Goal: Book appointment/travel/reservation

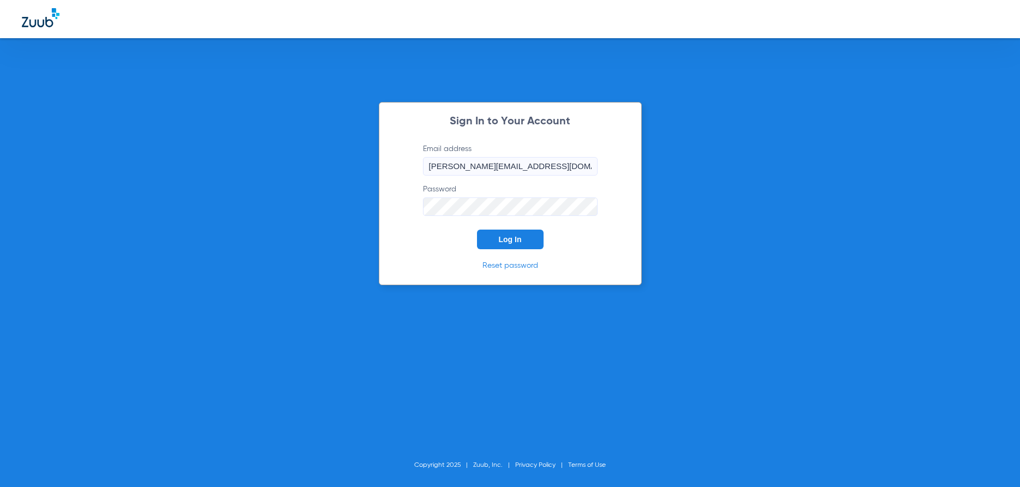
click at [508, 237] on span "Log In" at bounding box center [510, 239] width 23 height 9
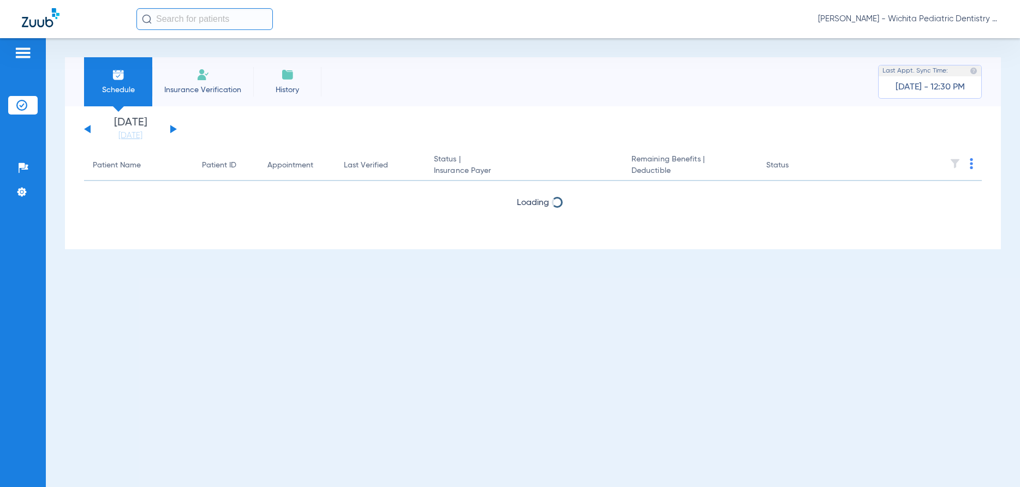
click at [171, 129] on button at bounding box center [173, 129] width 7 height 8
click at [140, 140] on link "[DATE]" at bounding box center [130, 135] width 65 height 11
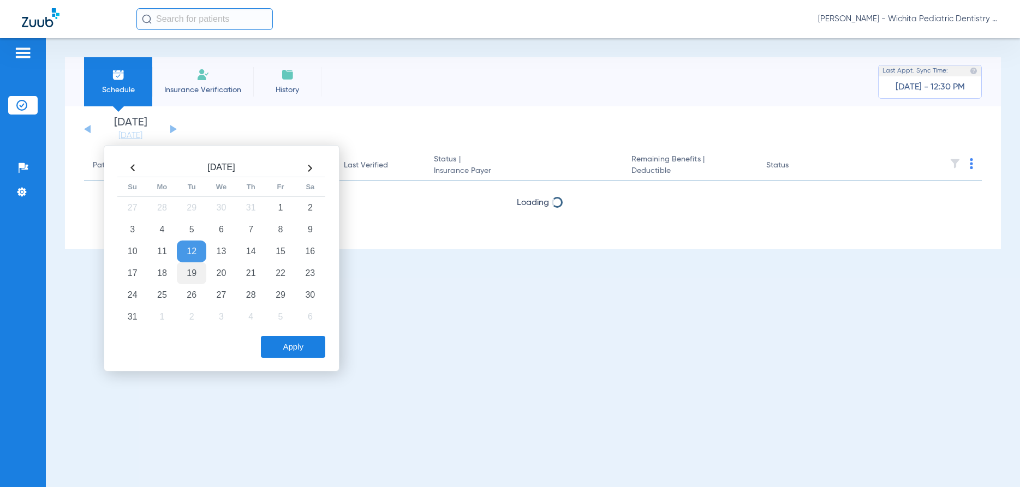
click at [187, 272] on td "19" at bounding box center [191, 273] width 29 height 22
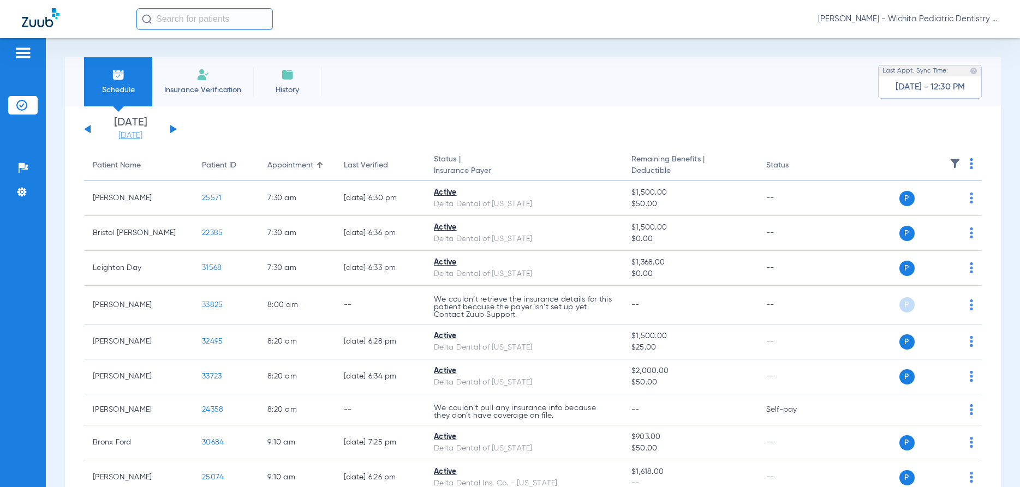
click at [116, 136] on link "[DATE]" at bounding box center [130, 135] width 65 height 11
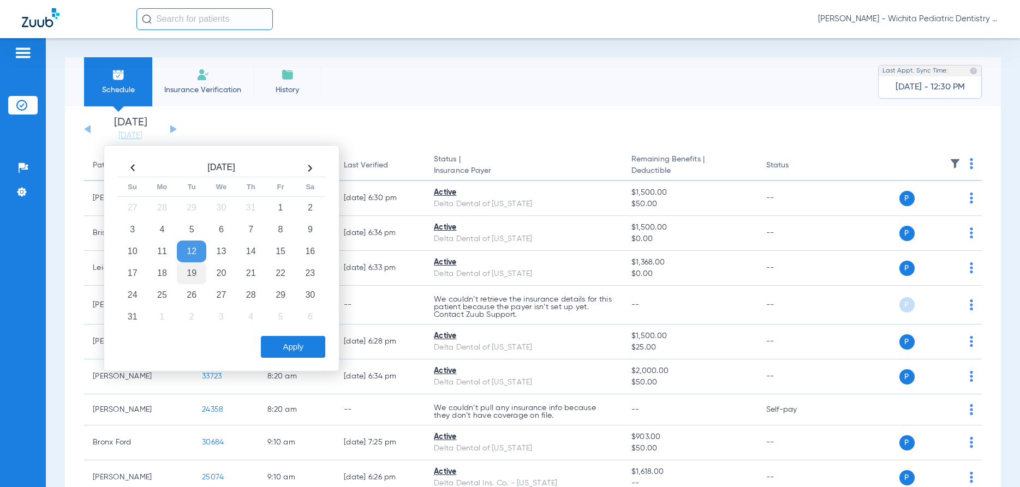
click at [194, 281] on td "19" at bounding box center [191, 273] width 29 height 22
click at [286, 347] on button "Apply" at bounding box center [293, 347] width 64 height 22
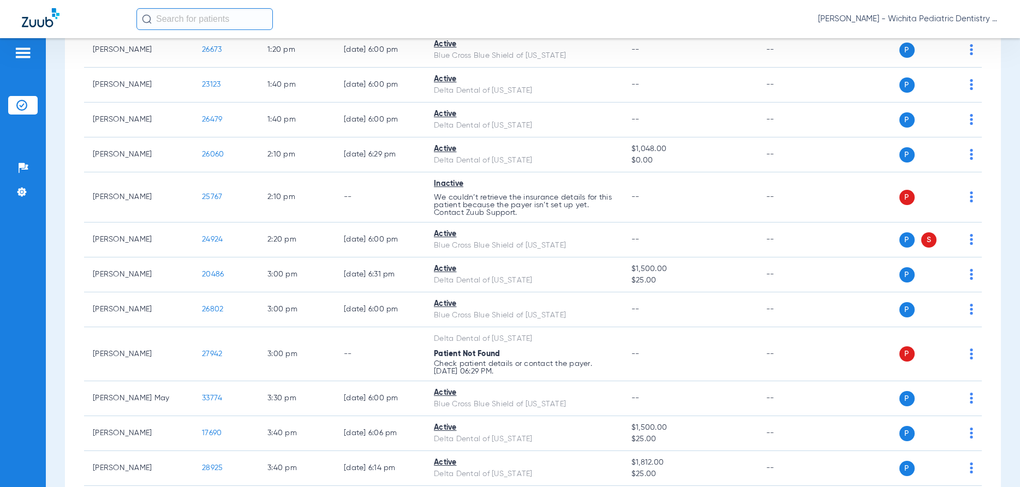
scroll to position [1310, 0]
